Goal: Find specific page/section: Find specific page/section

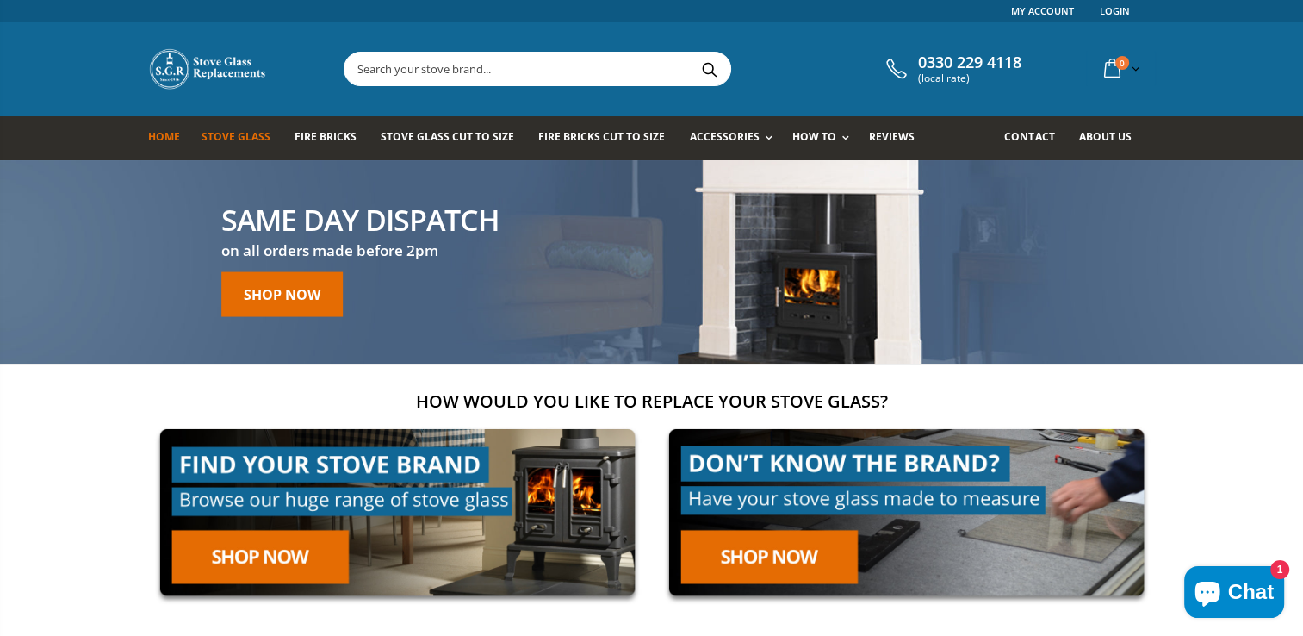
click at [227, 136] on span "Stove Glass" at bounding box center [236, 136] width 69 height 15
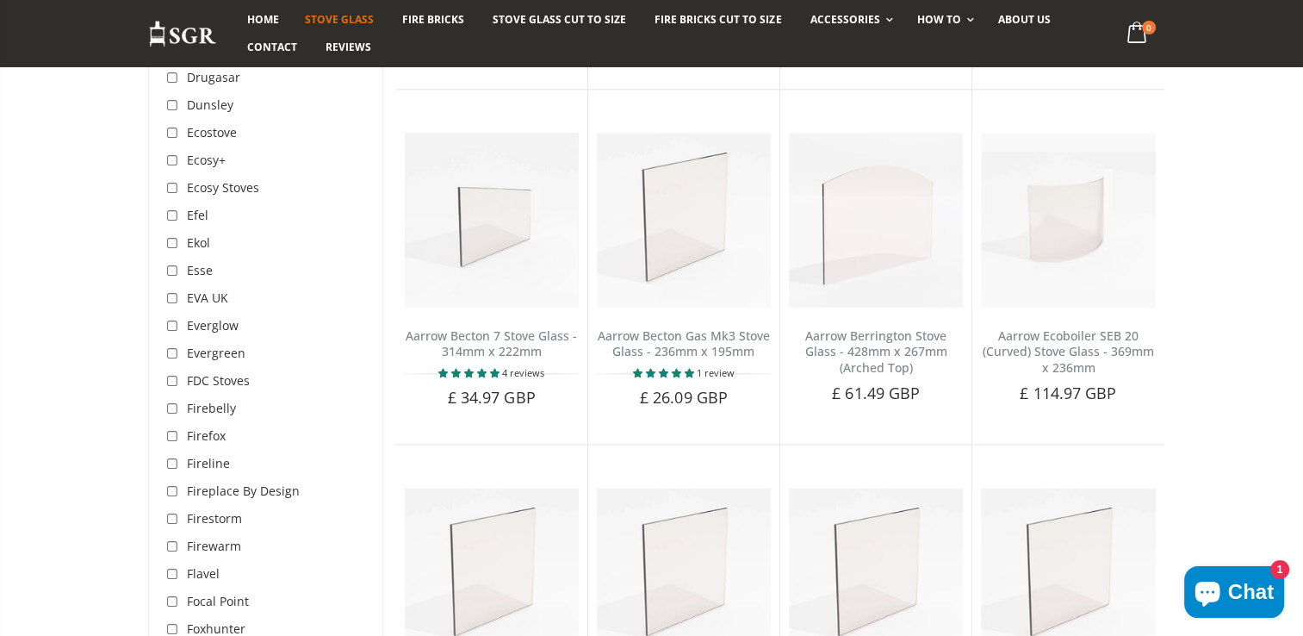
scroll to position [2153, 0]
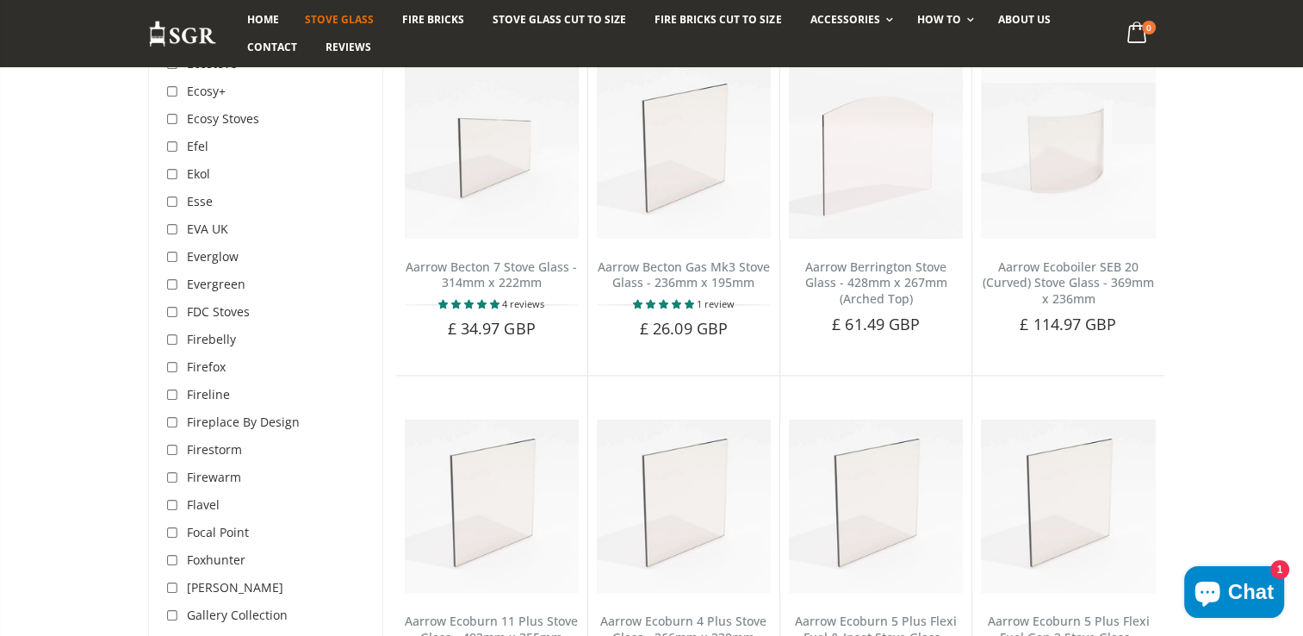
click at [207, 579] on span "[PERSON_NAME]" at bounding box center [235, 587] width 96 height 16
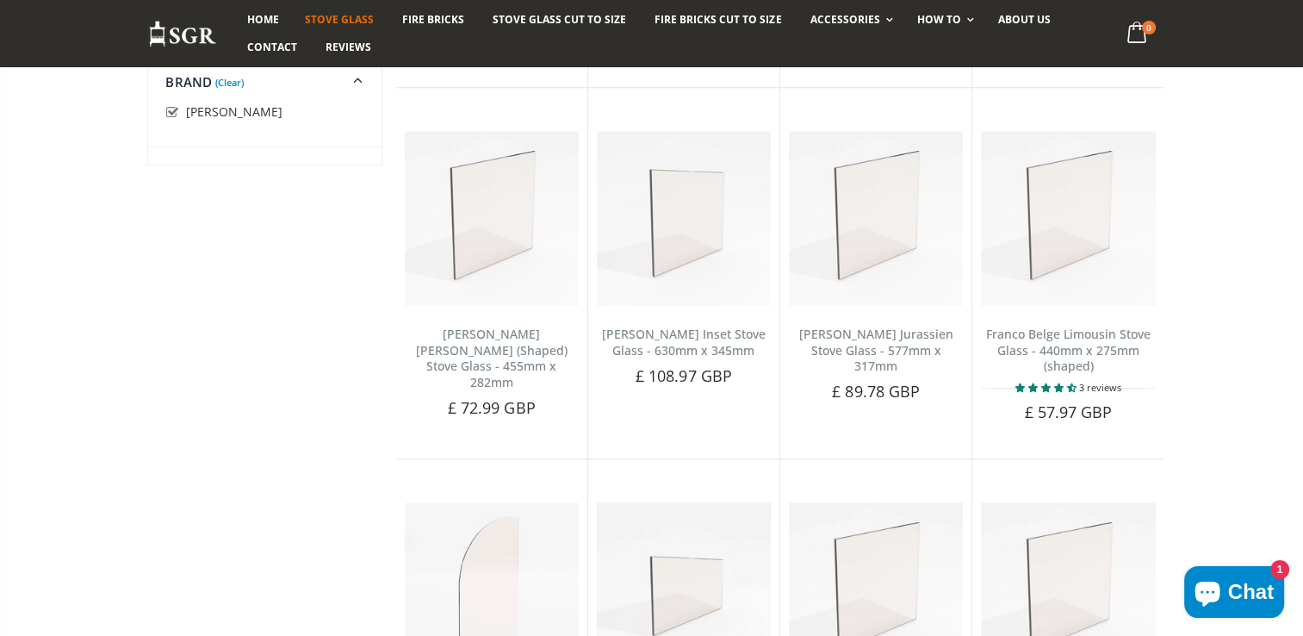
scroll to position [1673, 0]
